Goal: Find specific page/section: Find specific page/section

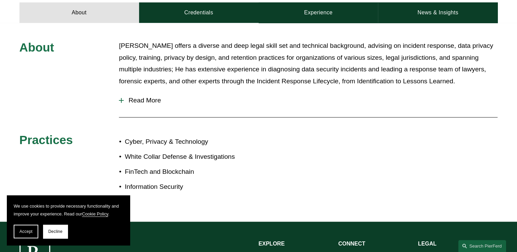
scroll to position [285, 0]
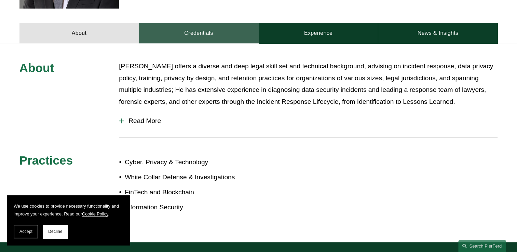
click at [204, 23] on link "Credentials" at bounding box center [198, 33] width 119 height 20
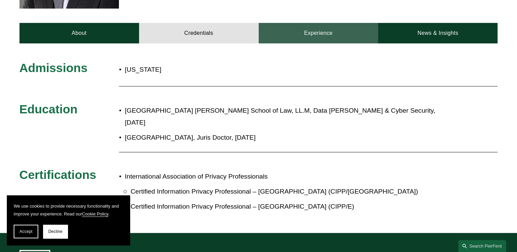
click at [273, 23] on link "Experience" at bounding box center [317, 33] width 119 height 20
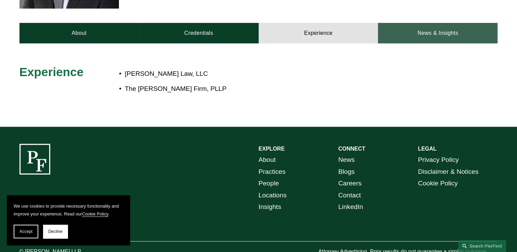
click at [406, 30] on link "News & Insights" at bounding box center [437, 33] width 119 height 20
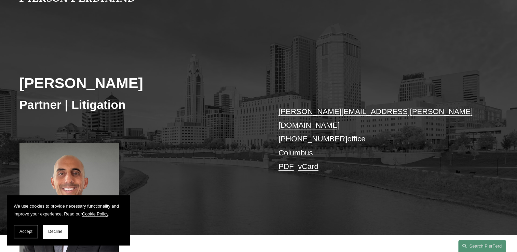
scroll to position [0, 0]
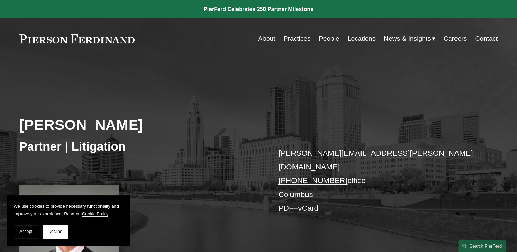
click at [329, 36] on link "People" at bounding box center [329, 38] width 20 height 13
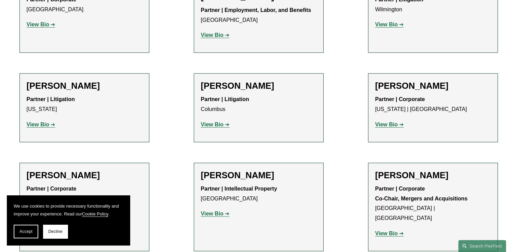
scroll to position [1591, 0]
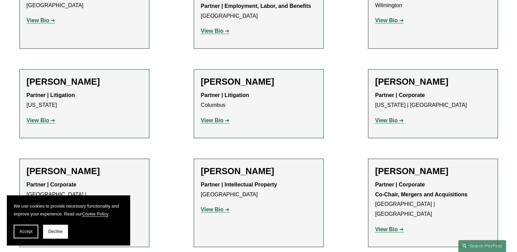
click at [216, 207] on strong "View Bio" at bounding box center [212, 210] width 23 height 6
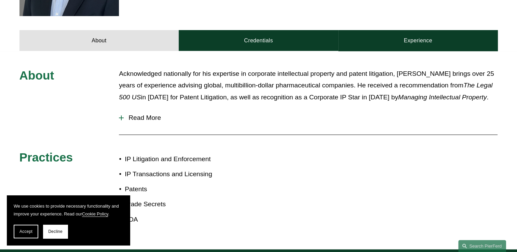
scroll to position [281, 0]
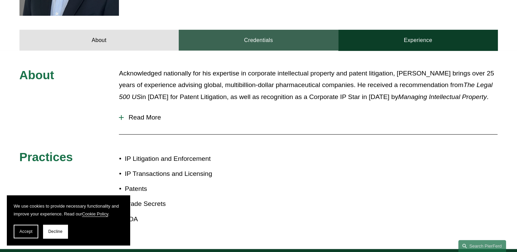
click at [248, 30] on link "Credentials" at bounding box center [258, 40] width 159 height 20
